Goal: Transaction & Acquisition: Purchase product/service

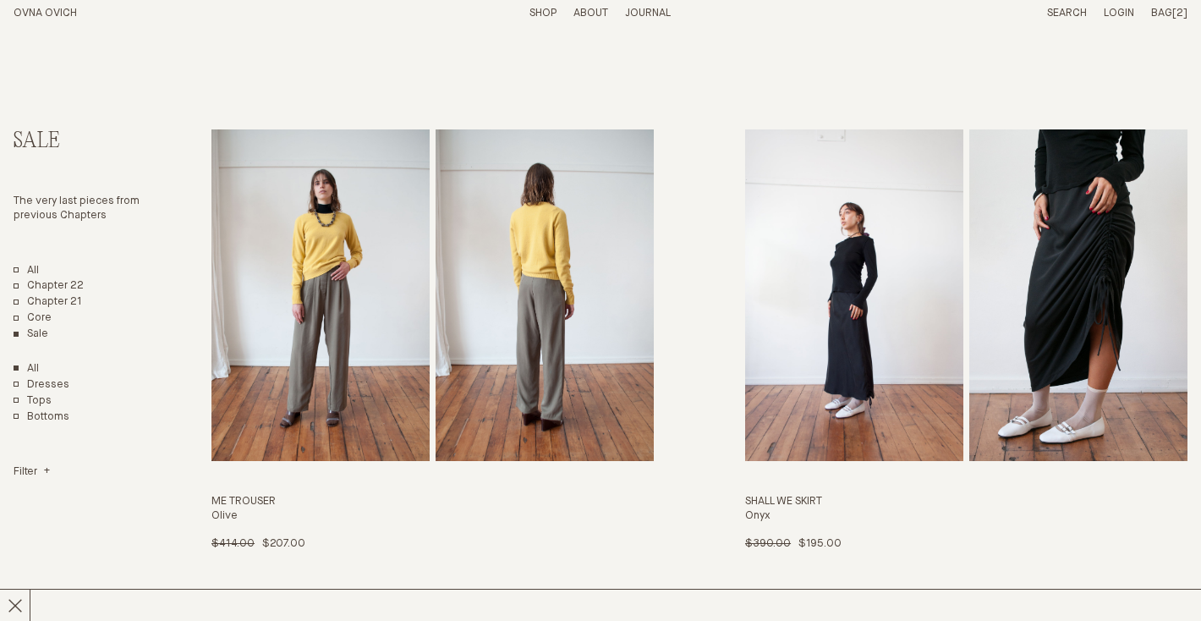
scroll to position [52, 0]
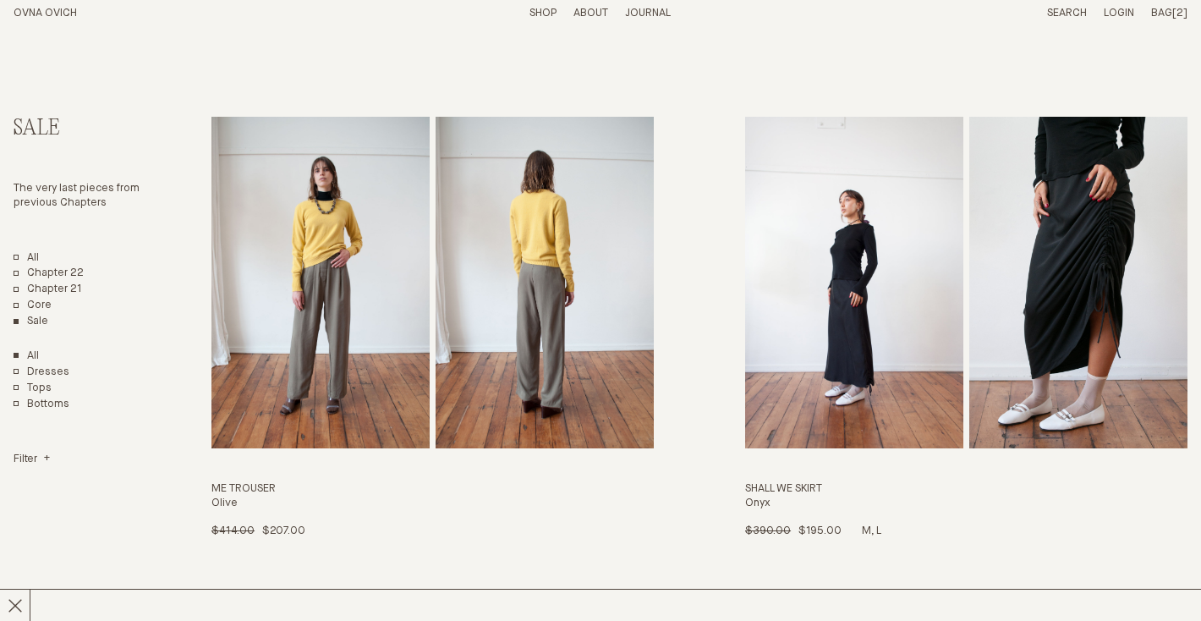
click at [800, 252] on img "Shall We Skirt" at bounding box center [854, 283] width 218 height 332
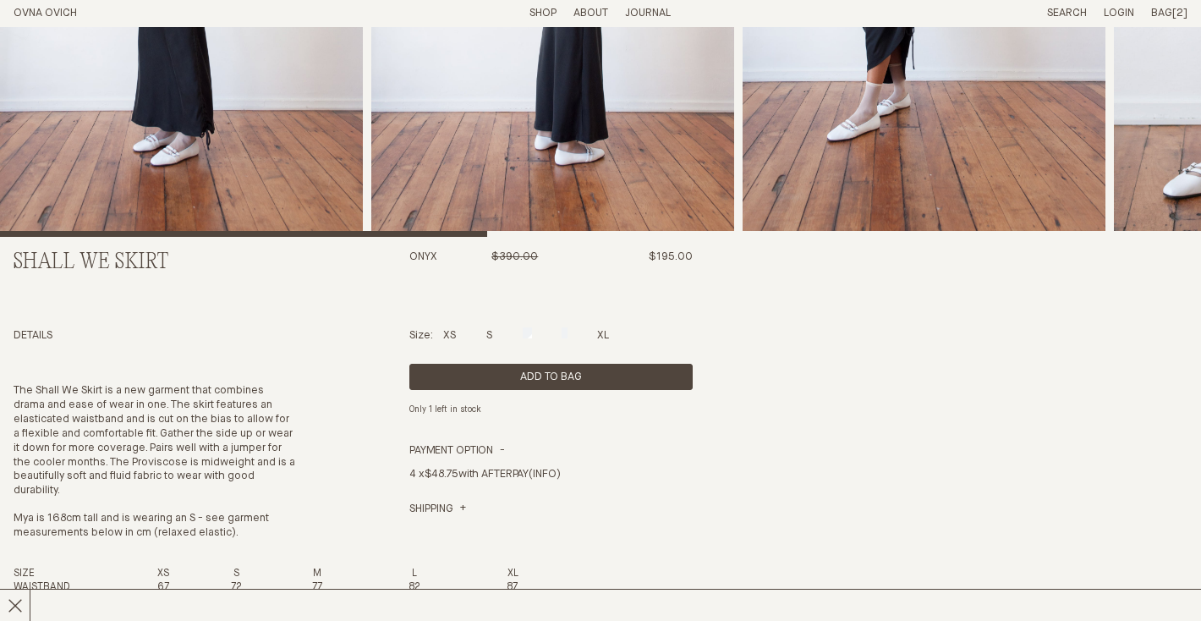
scroll to position [409, 0]
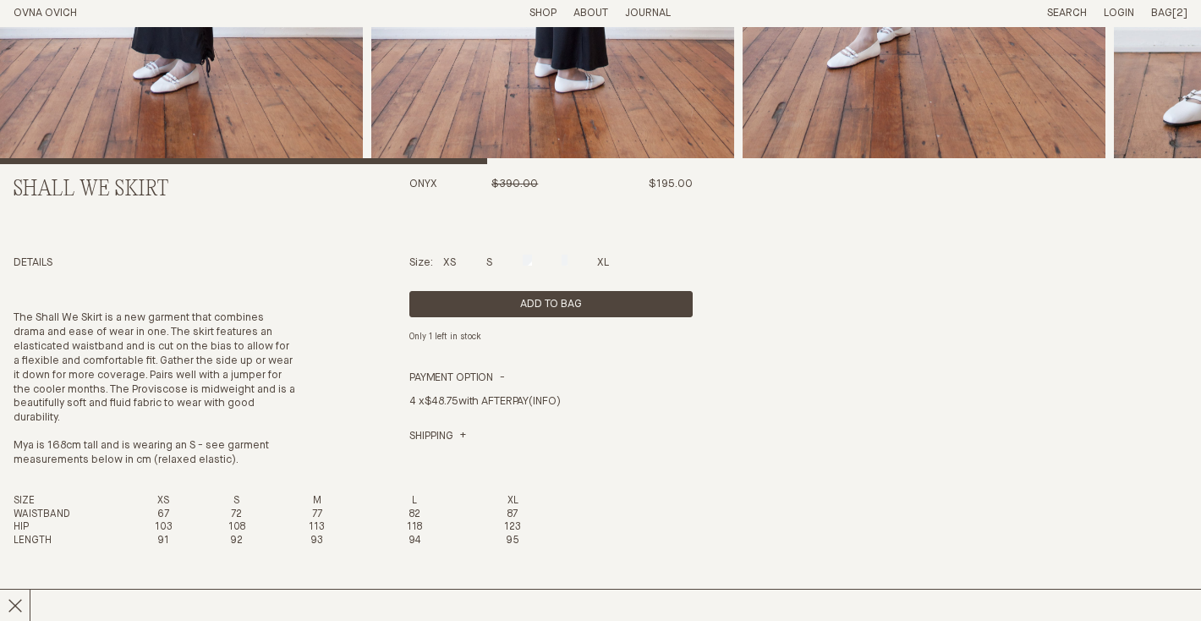
click at [491, 267] on p "S" at bounding box center [489, 263] width 6 height 14
click at [492, 260] on div at bounding box center [489, 260] width 6 height 11
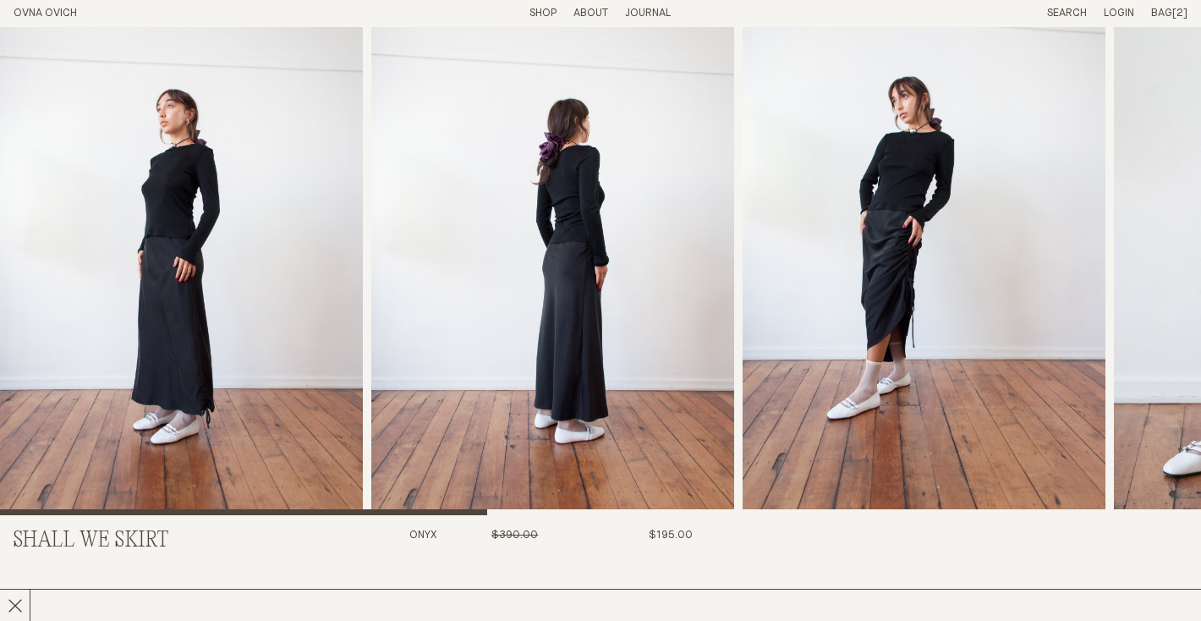
scroll to position [54, 0]
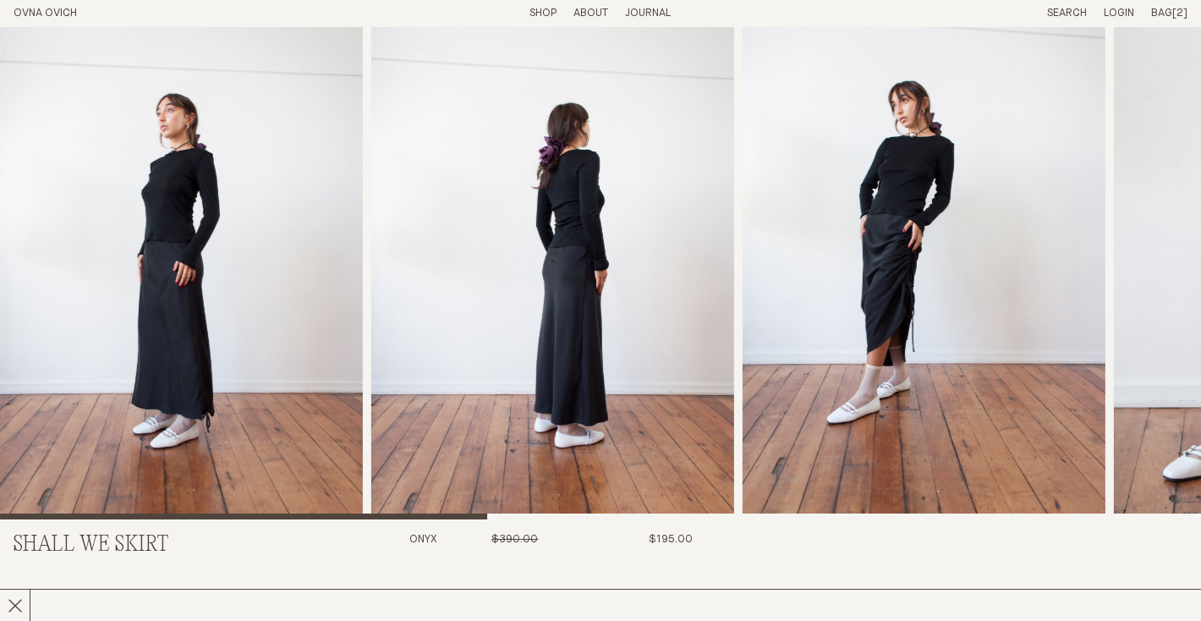
click at [231, 284] on img "1 / 8" at bounding box center [181, 246] width 363 height 546
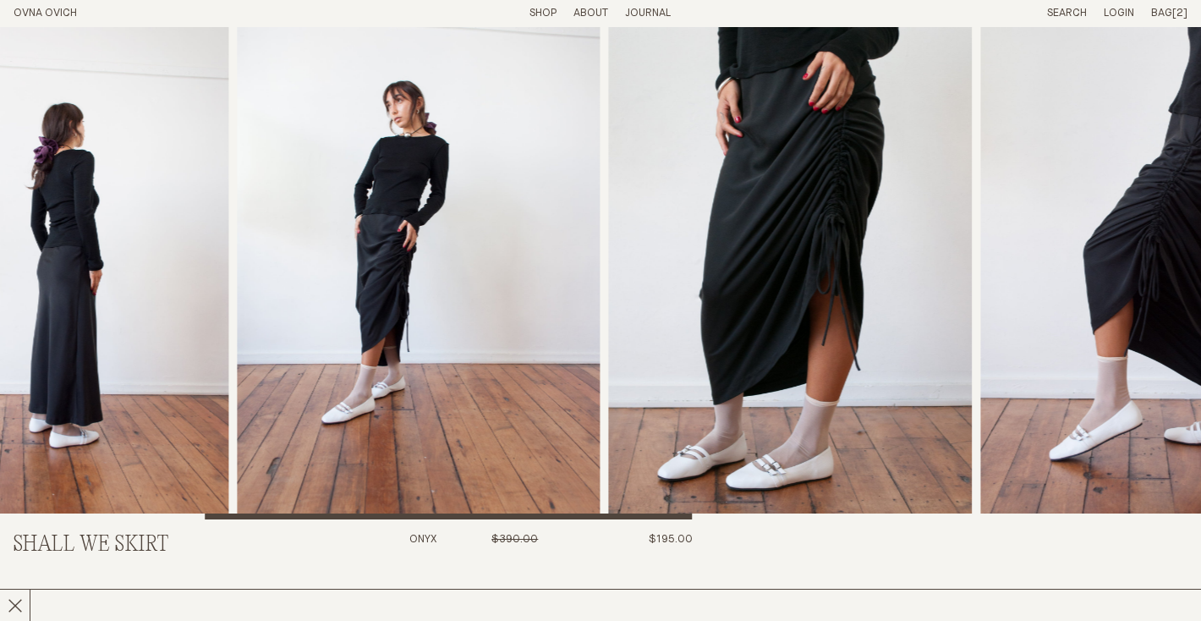
scroll to position [0, 0]
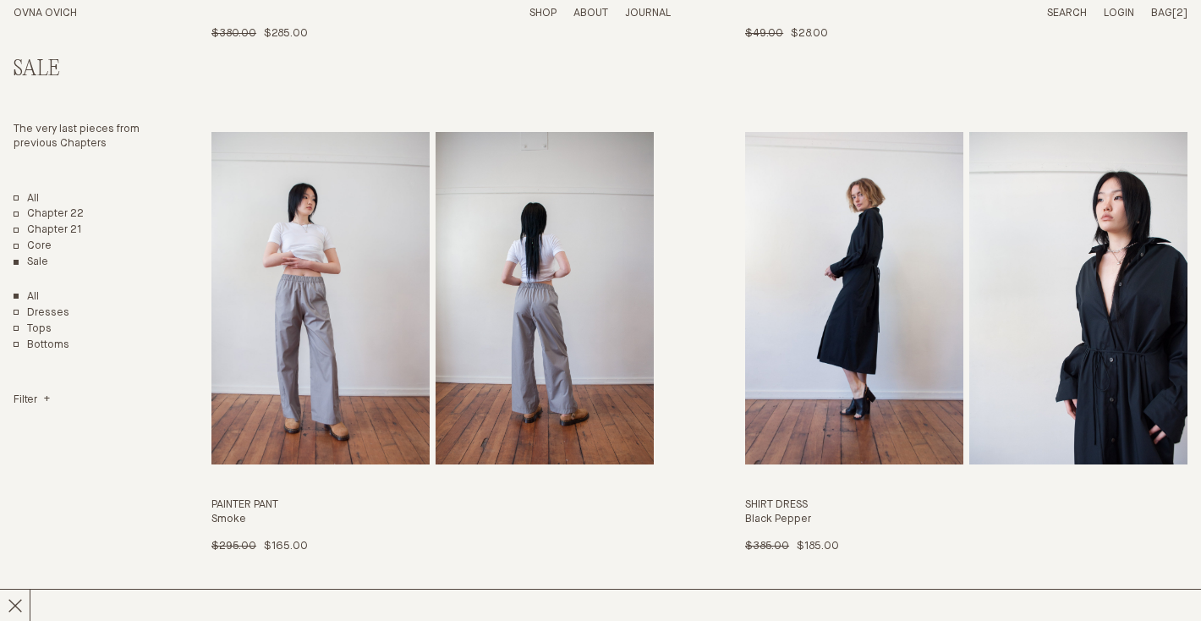
scroll to position [2609, 0]
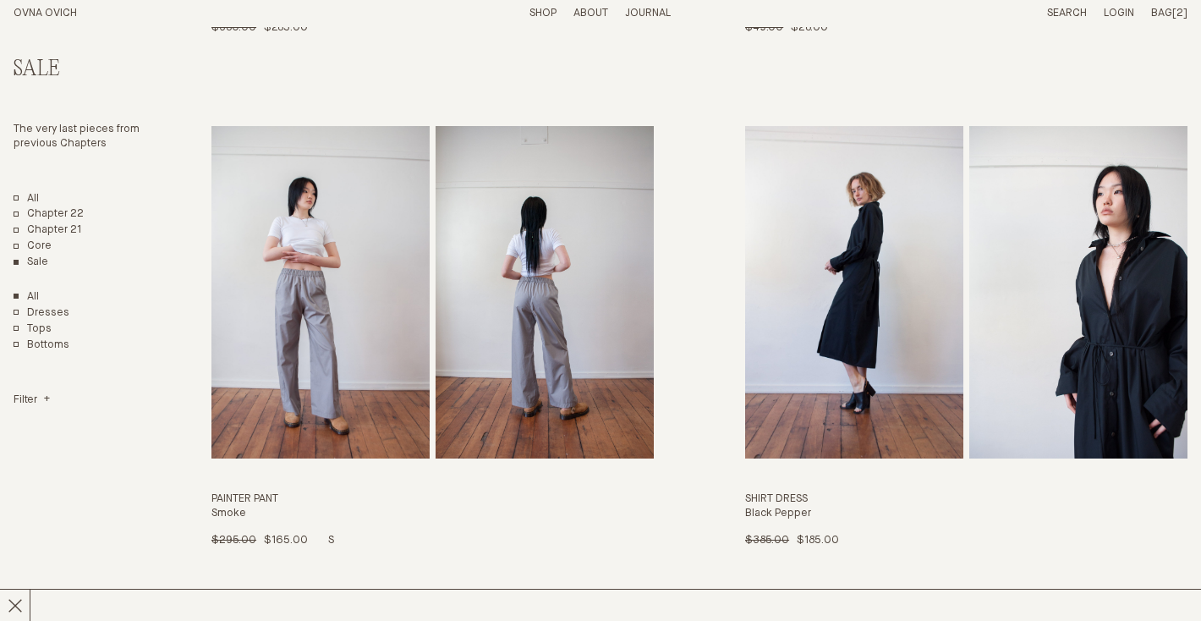
click at [315, 315] on img "Painter Pant" at bounding box center [320, 292] width 218 height 332
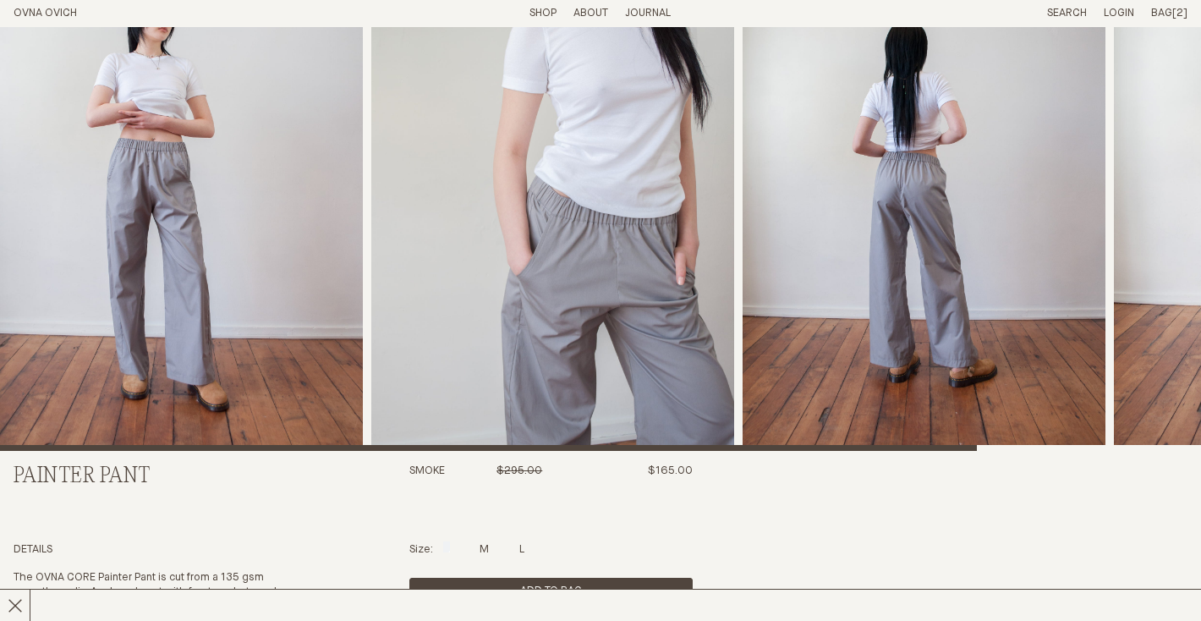
scroll to position [36, 0]
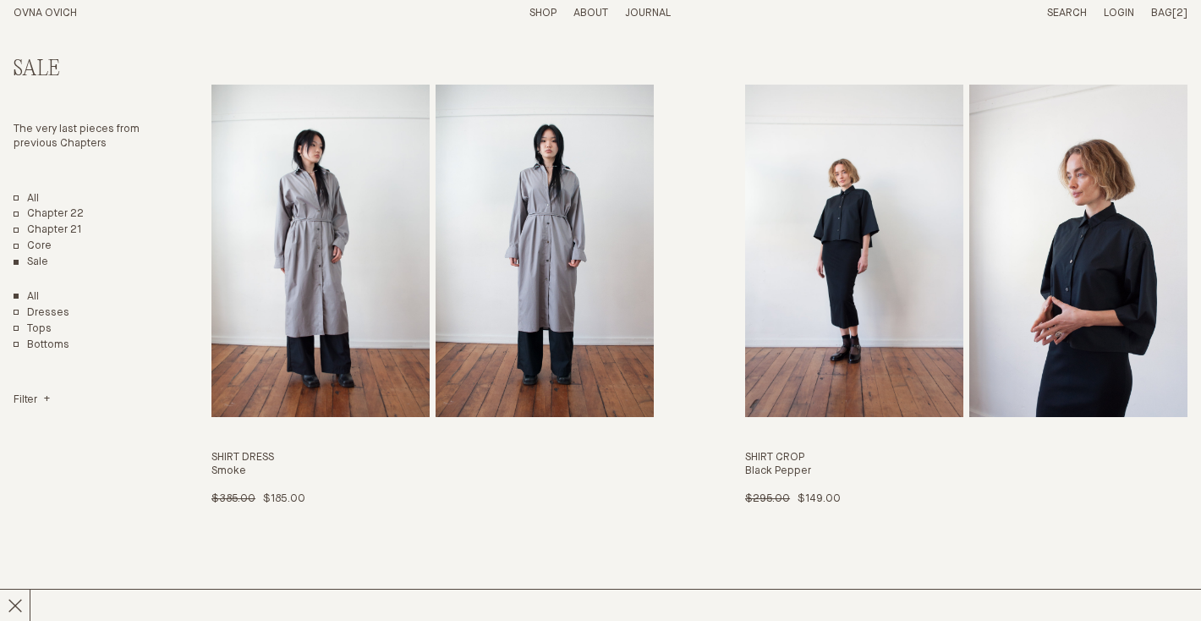
scroll to position [3220, 0]
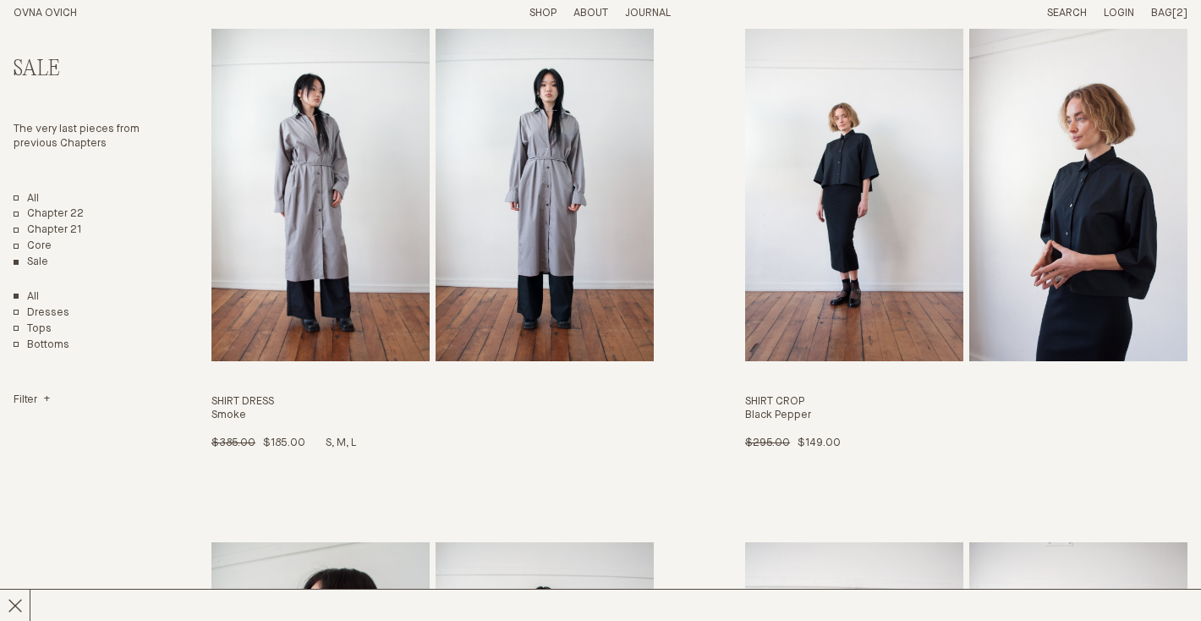
click at [326, 225] on img "Shirt Dress" at bounding box center [320, 195] width 218 height 332
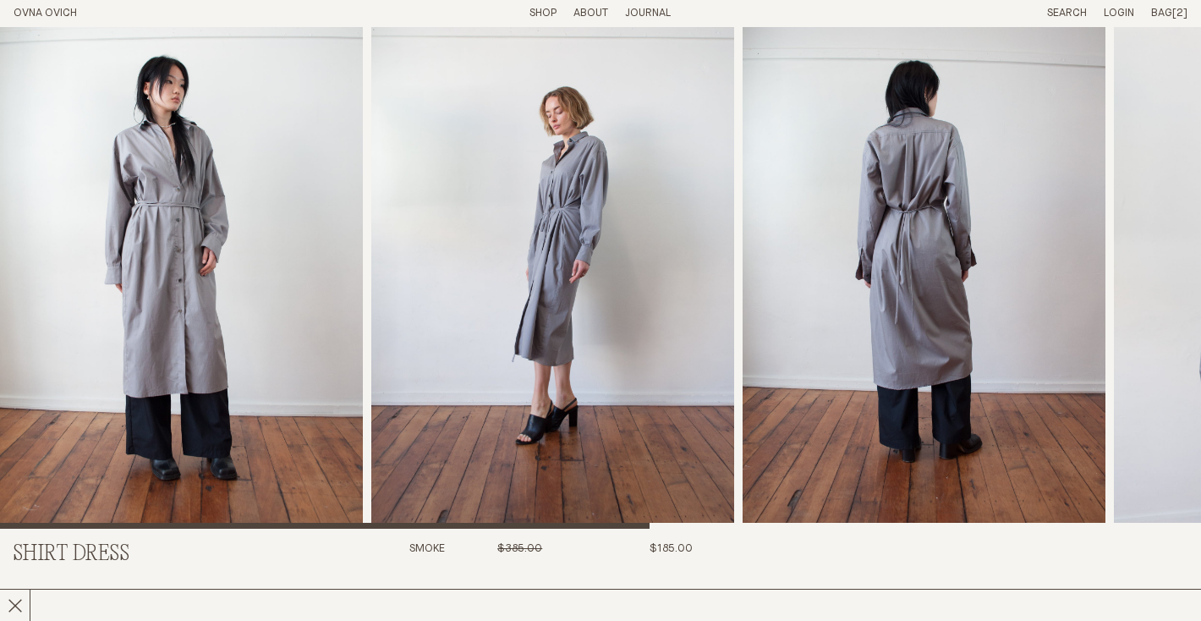
scroll to position [67, 0]
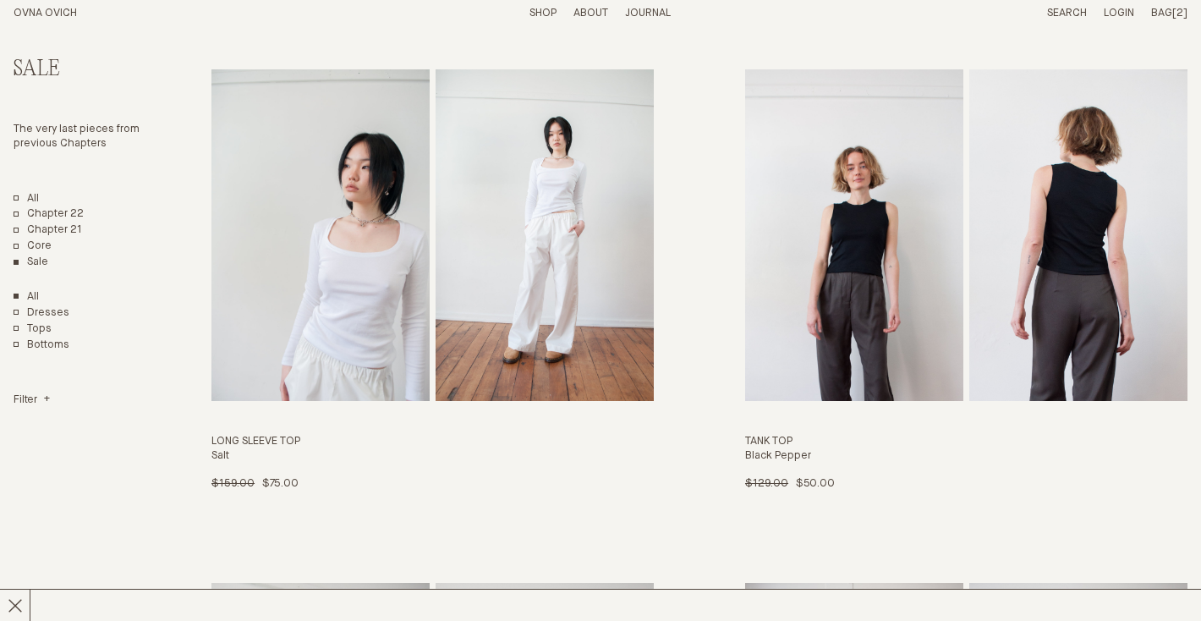
scroll to position [4207, 0]
click at [846, 257] on img "Tank Top" at bounding box center [854, 235] width 218 height 332
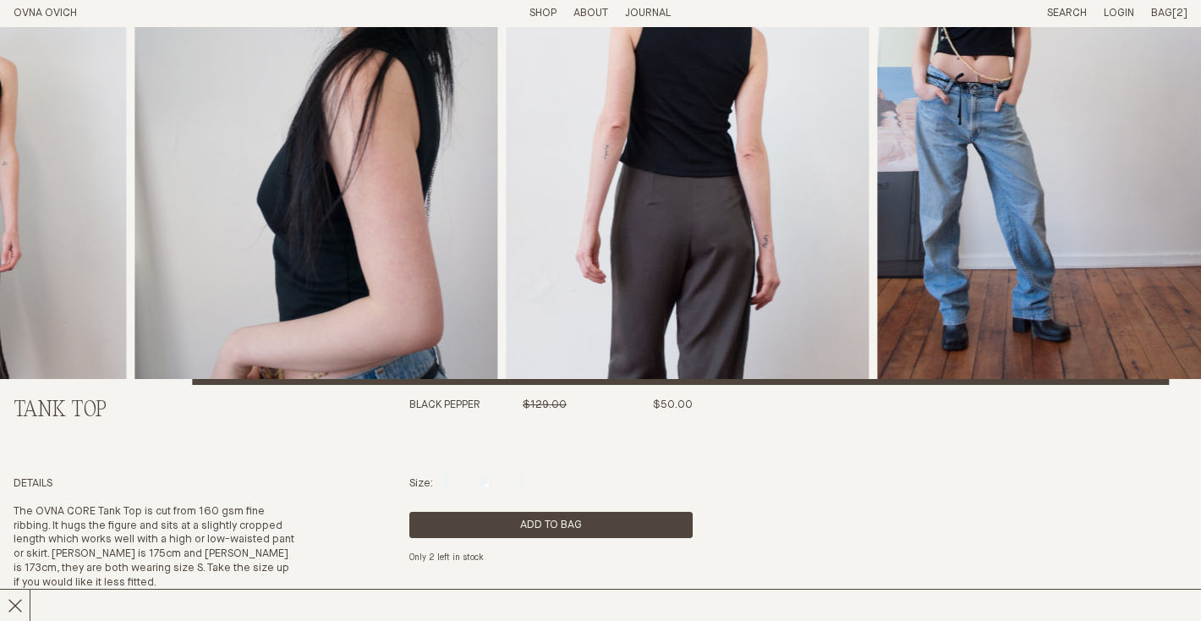
scroll to position [102, 0]
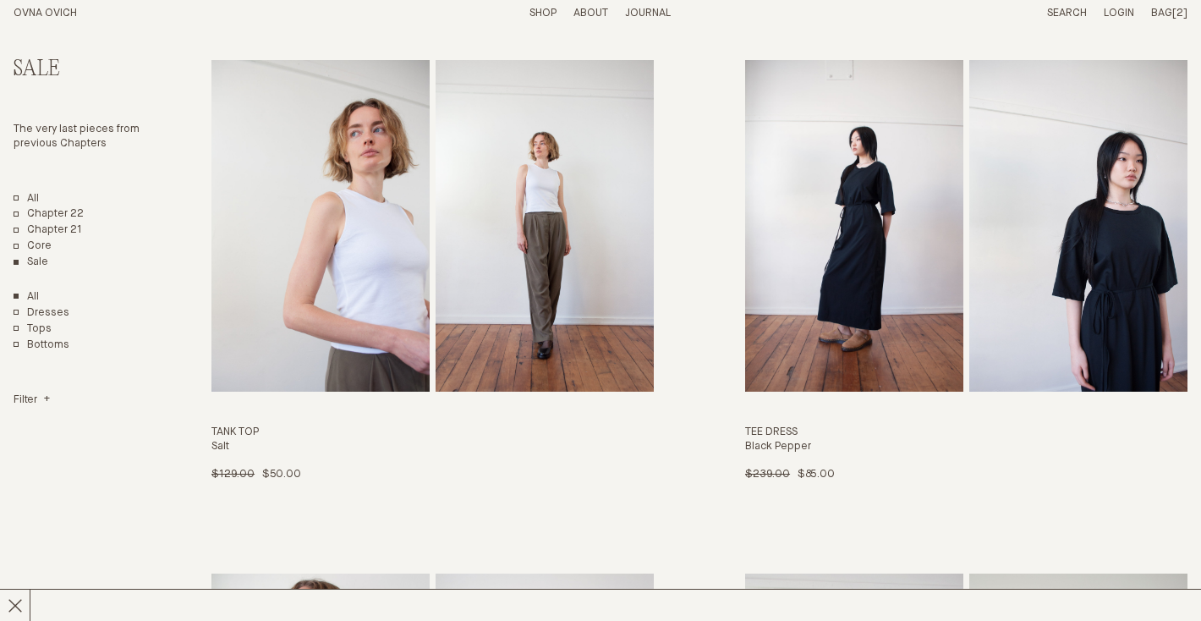
scroll to position [4730, 0]
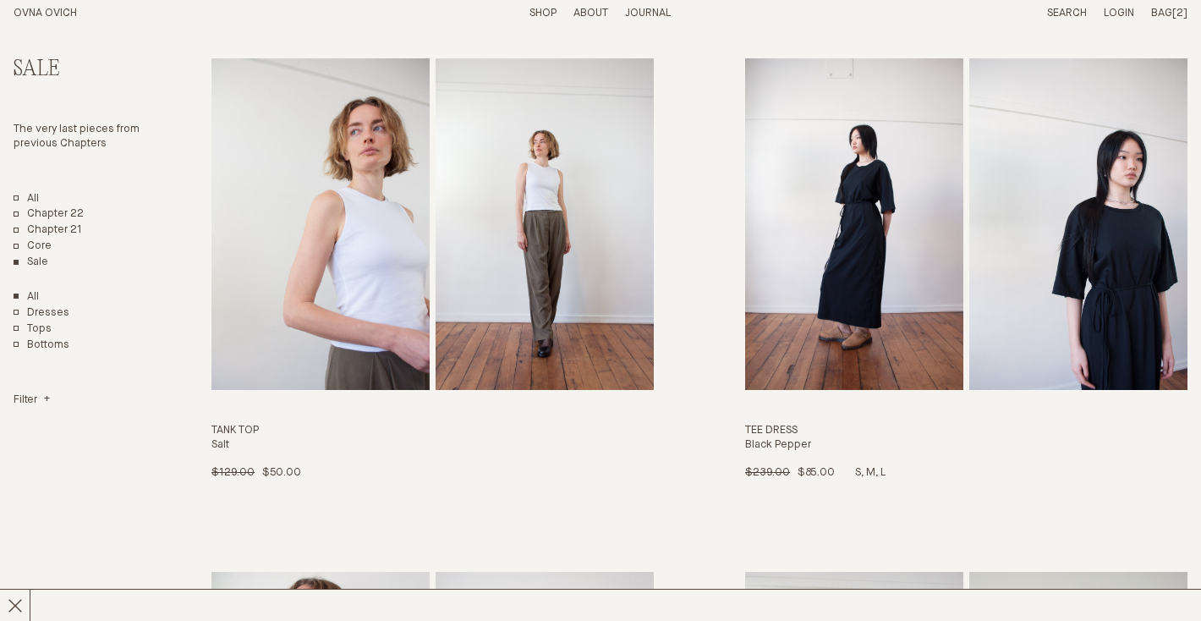
click at [847, 173] on img "Tee Dress" at bounding box center [854, 224] width 218 height 332
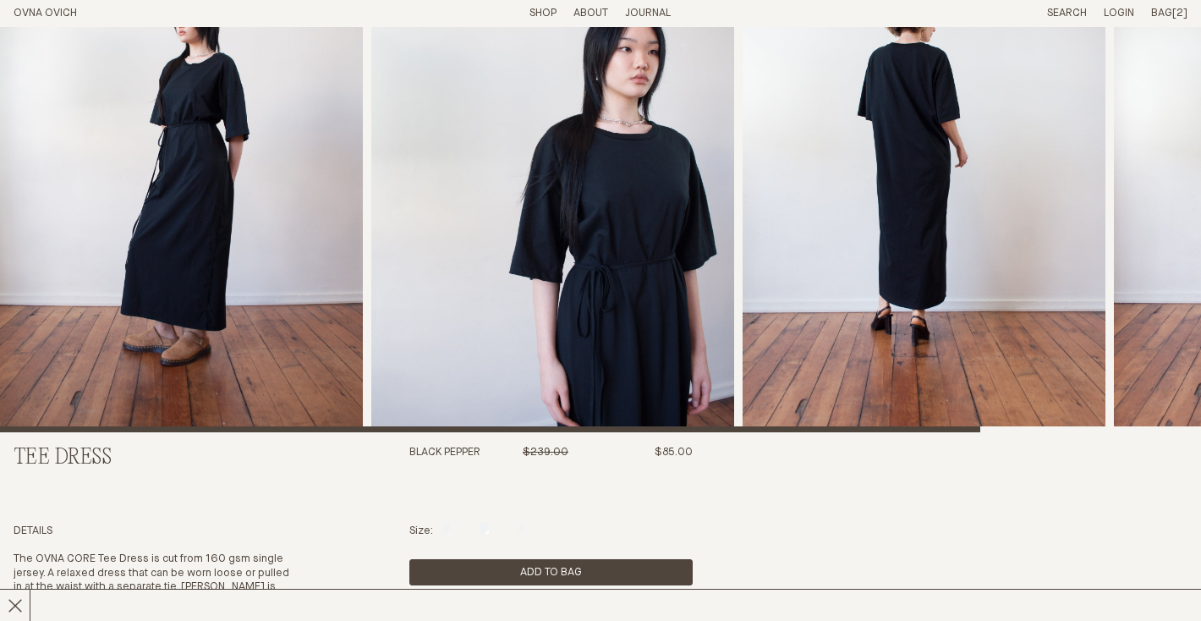
scroll to position [56, 0]
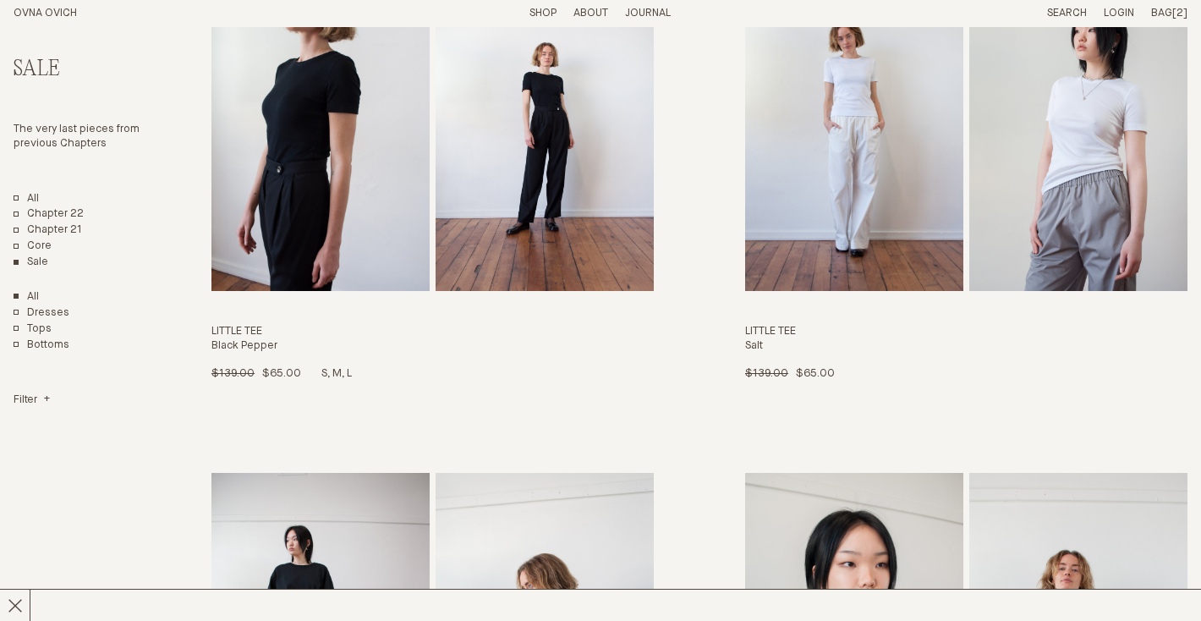
scroll to position [5336, 0]
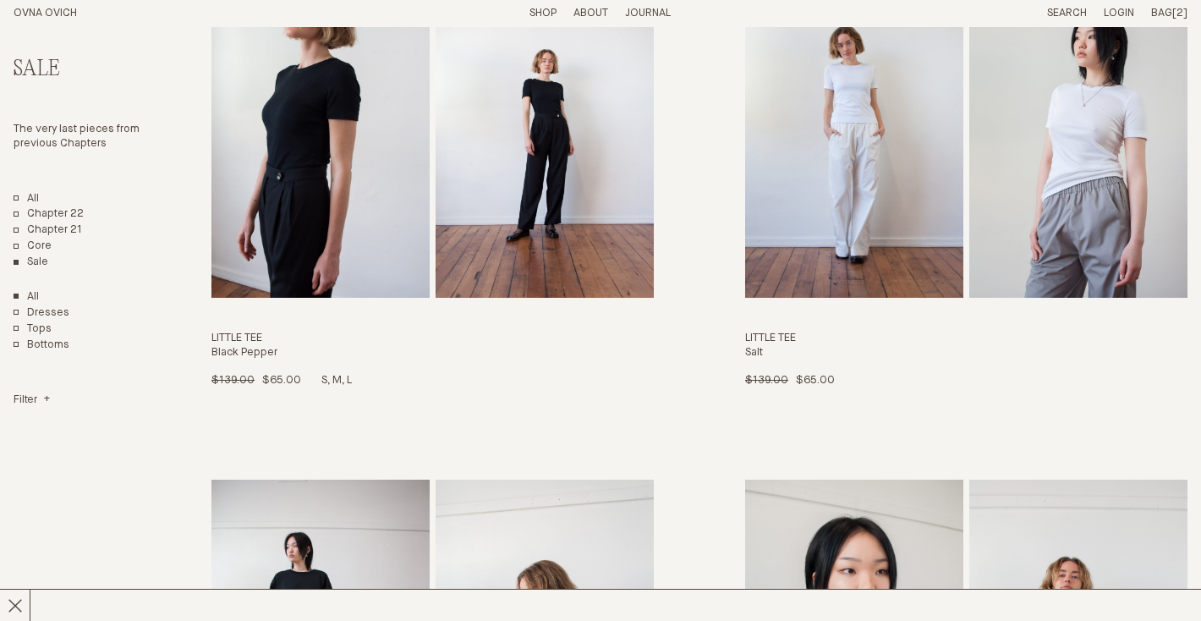
click at [292, 180] on img "Little Tee" at bounding box center [320, 132] width 218 height 332
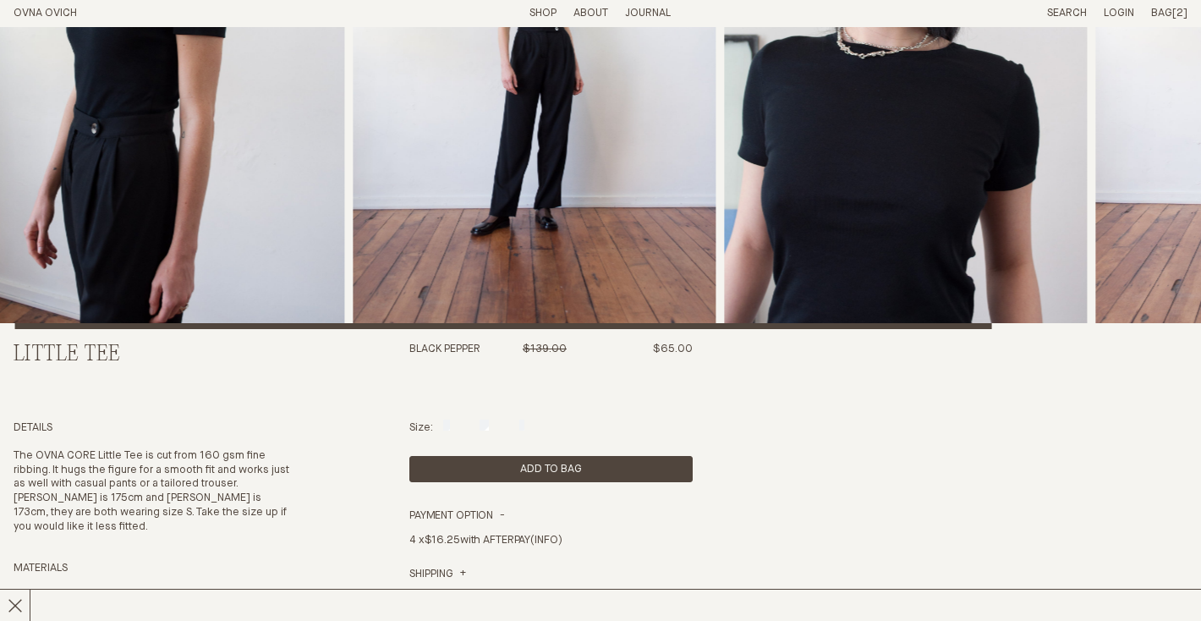
scroll to position [292, 0]
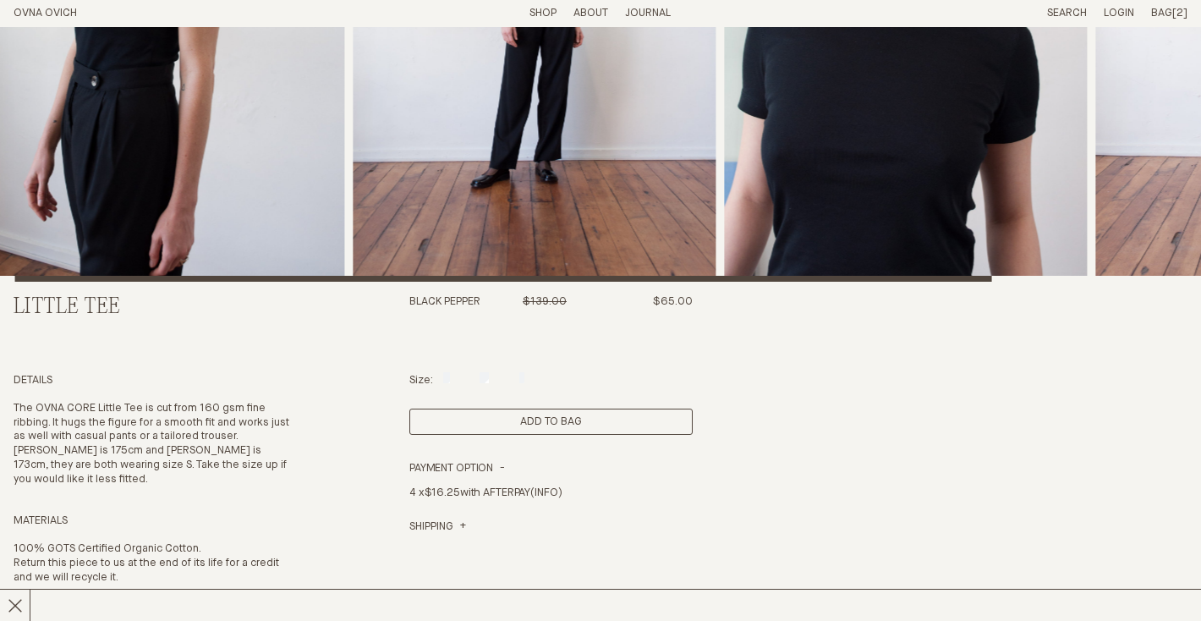
click at [491, 422] on button "Add to Bag" at bounding box center [550, 422] width 283 height 26
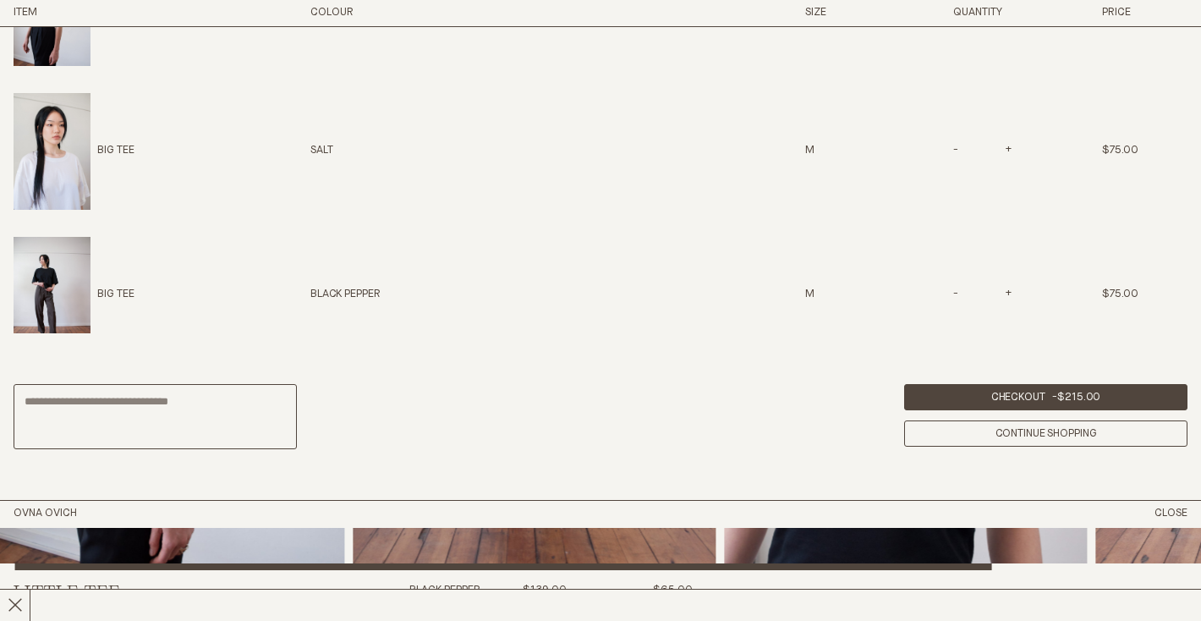
scroll to position [111, 0]
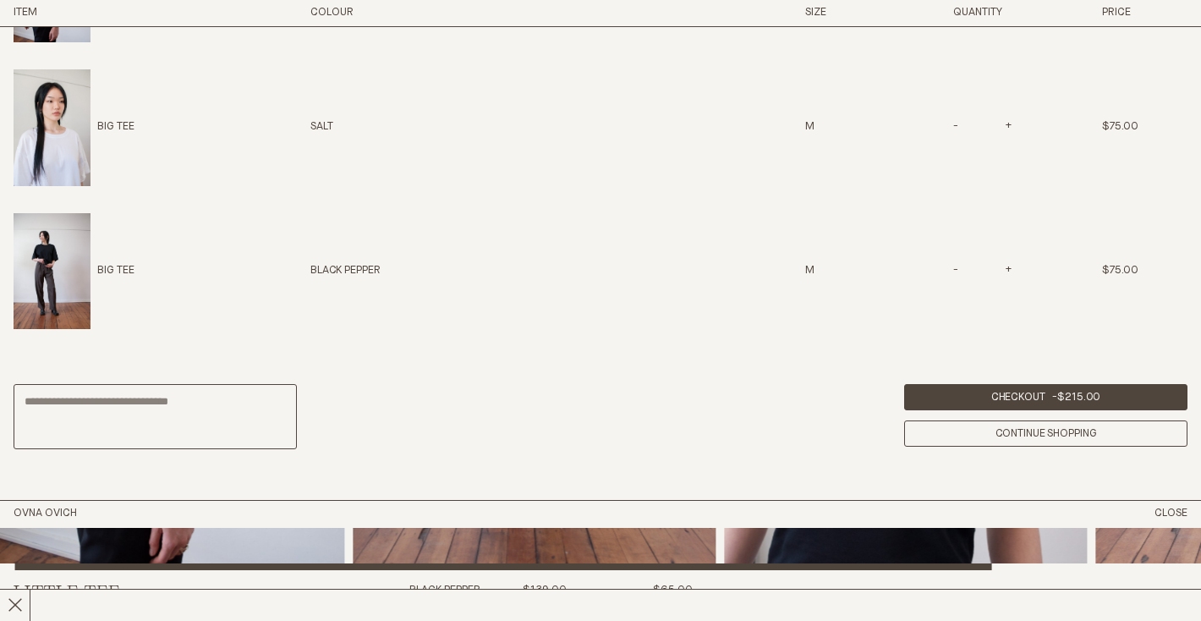
click at [351, 543] on div at bounding box center [581, 297] width 1201 height 546
click at [1167, 513] on button "Close" at bounding box center [1170, 514] width 33 height 14
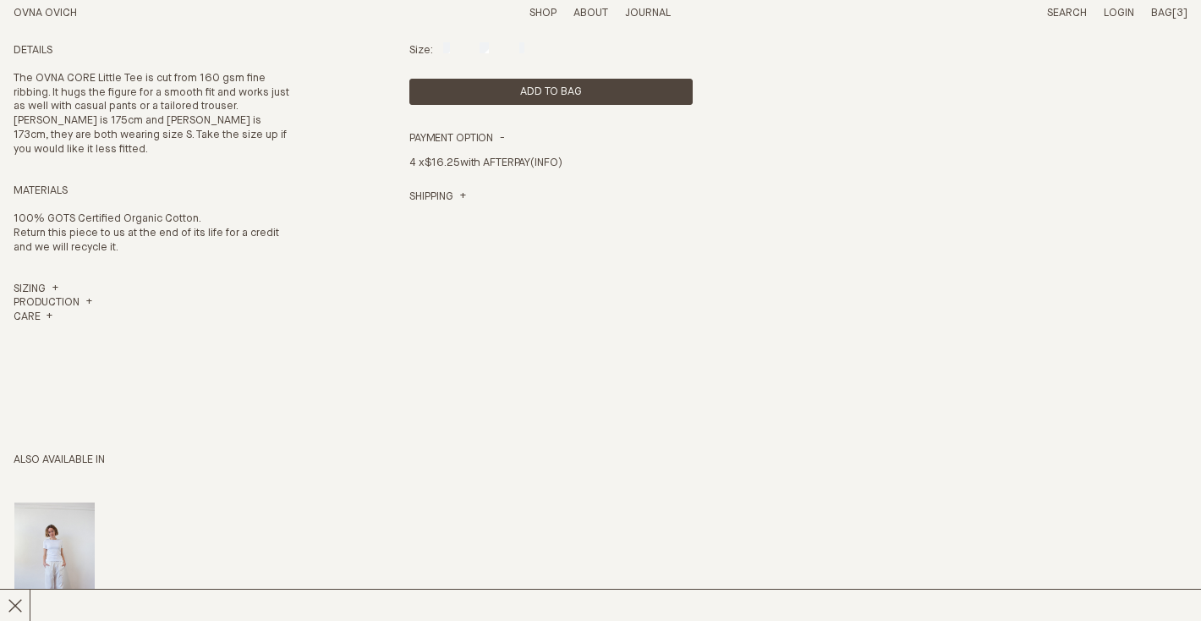
scroll to position [673, 0]
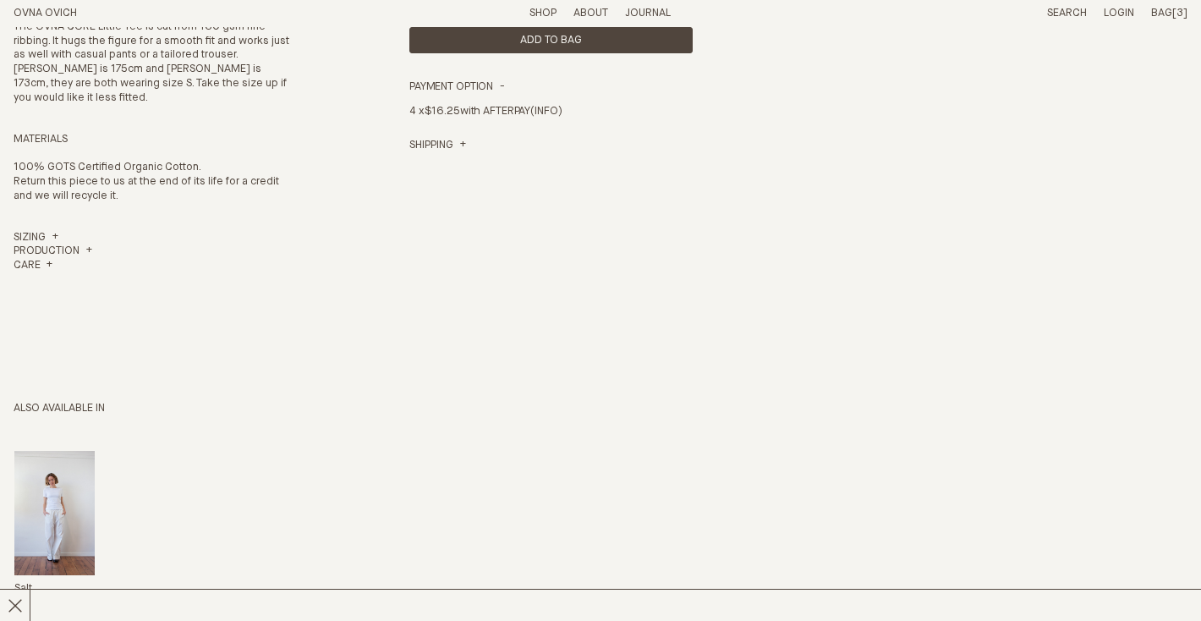
click at [53, 502] on img "Little Tee" at bounding box center [54, 513] width 80 height 124
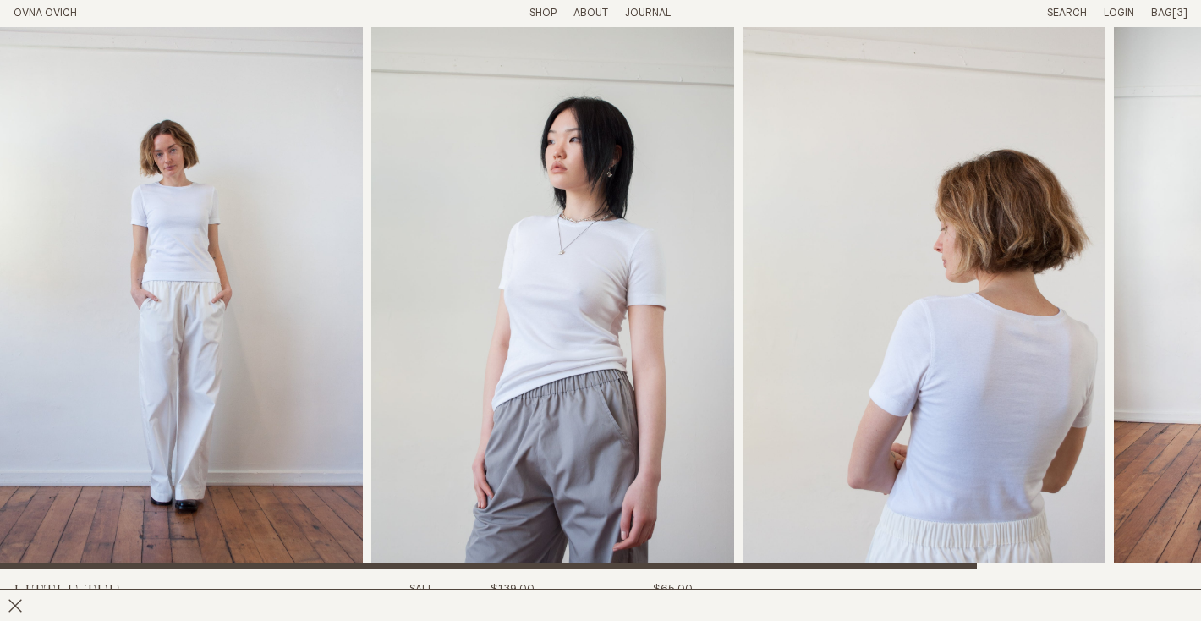
scroll to position [2, 0]
